Goal: Find specific page/section: Find specific page/section

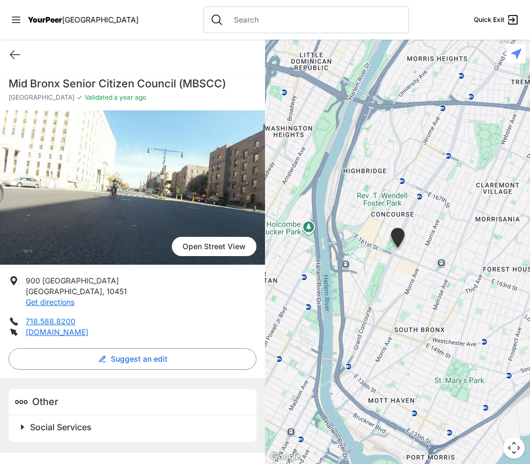
click at [206, 243] on span "Open Street View" at bounding box center [214, 246] width 85 height 19
click at [14, 55] on icon at bounding box center [15, 54] width 13 height 13
select select "recentlyUpdated"
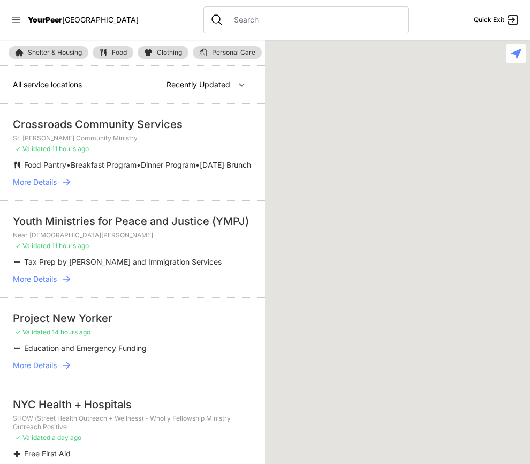
click at [14, 55] on link "Shelter & Housing" at bounding box center [49, 52] width 80 height 13
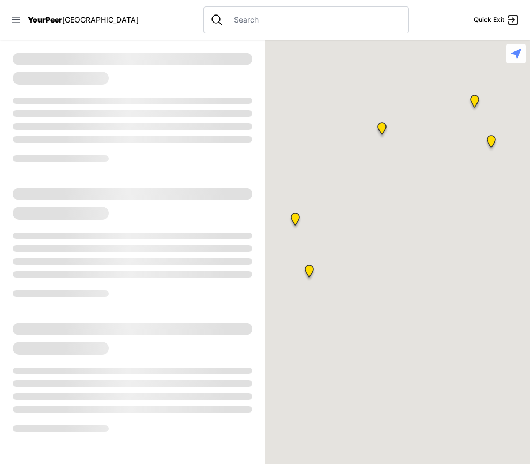
select select "recentlyUpdated"
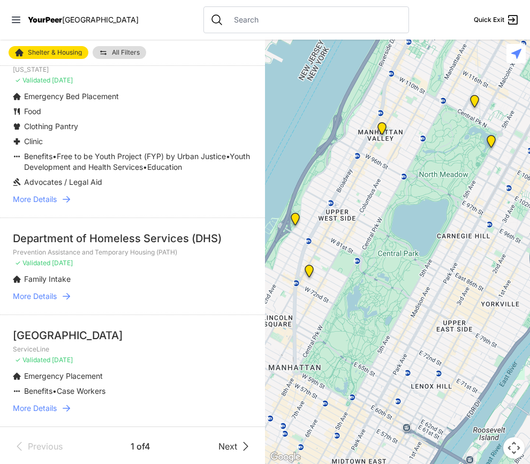
scroll to position [2650, 0]
select select "recentlyUpdated"
